Goal: Complete application form

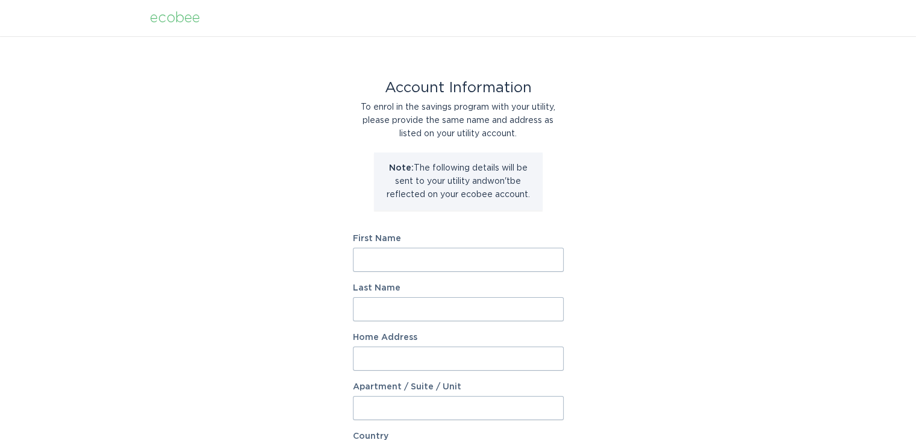
click at [407, 261] on input "First Name" at bounding box center [458, 260] width 211 height 24
type input "[PERSON_NAME]"
type input "Jones"
type input "309 Tobacco Ln"
select select "US"
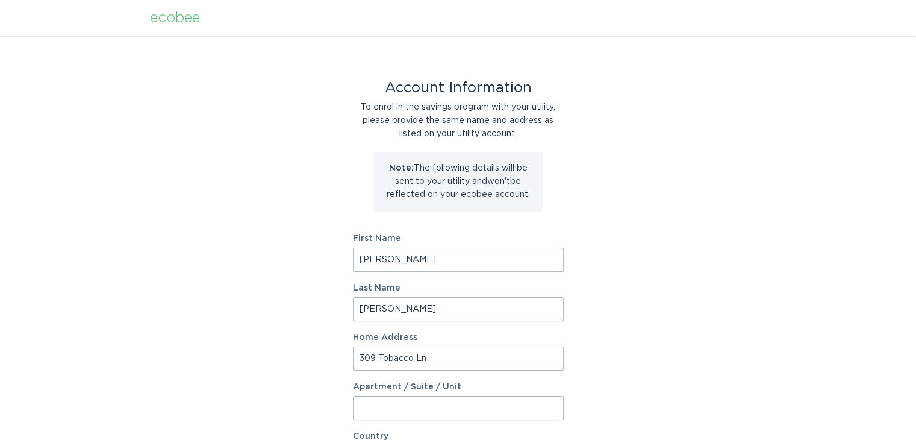
type input "Clayton"
type input "27520"
select select "NC"
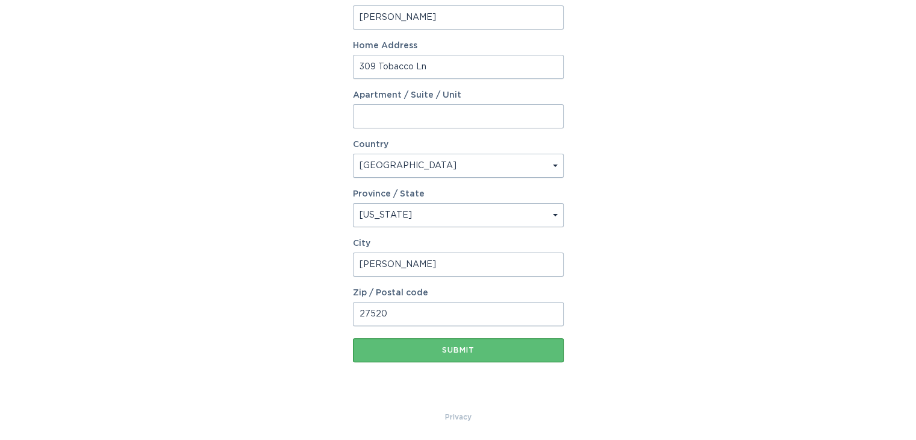
scroll to position [293, 0]
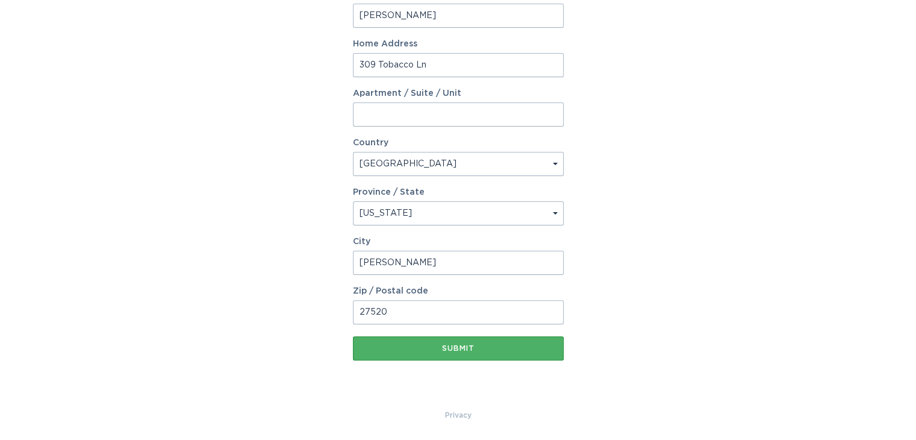
click at [448, 346] on div "Submit" at bounding box center [458, 348] width 199 height 7
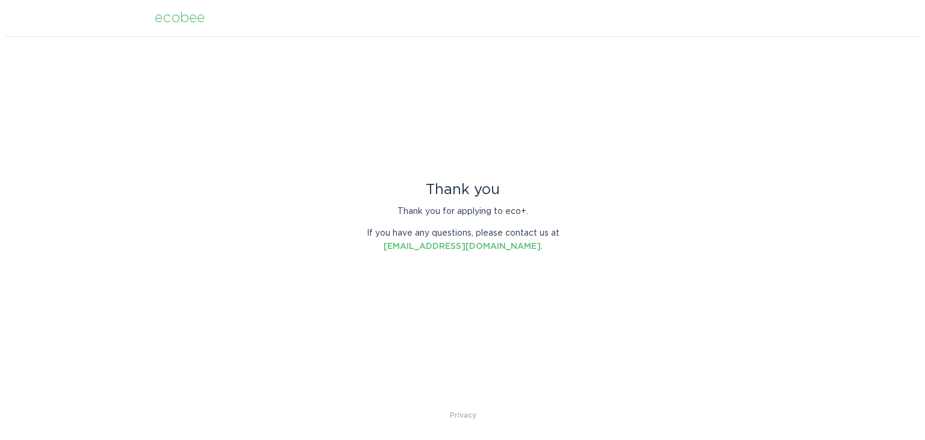
scroll to position [0, 0]
